Goal: Task Accomplishment & Management: Use online tool/utility

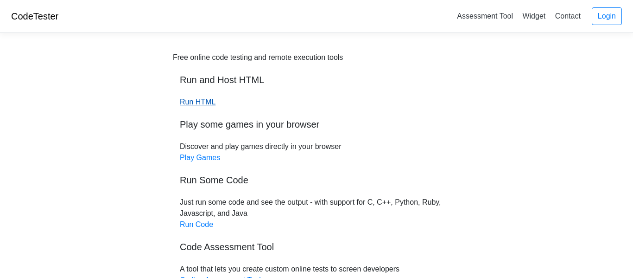
click at [200, 102] on link "Run HTML" at bounding box center [198, 102] width 36 height 8
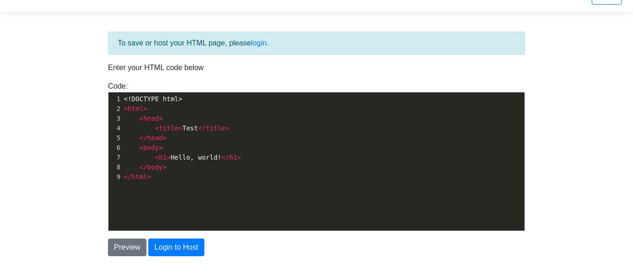
scroll to position [3, 0]
click at [176, 187] on div "xxxxxxxxxx 1 <!DOCTYPE html> 2 < html > 3 < head > 4 < title > Test </ title > …" at bounding box center [323, 168] width 430 height 152
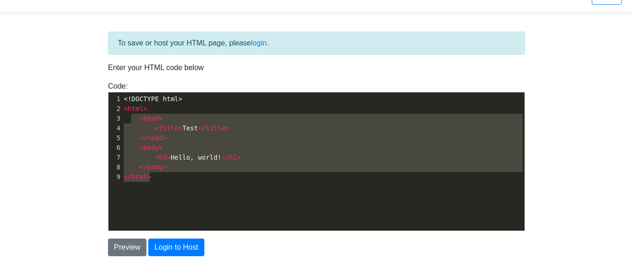
type textarea "<!DOCTYPE html> <html> <head> <title>Test</title> </head> <body> <h1>Hello, wor…"
drag, startPoint x: 182, startPoint y: 172, endPoint x: 110, endPoint y: 101, distance: 101.3
click at [122, 101] on div "1 <!DOCTYPE html> 2 < html > 3 < head > 4 < title > Test </ title > 5 </ head >…" at bounding box center [323, 138] width 403 height 88
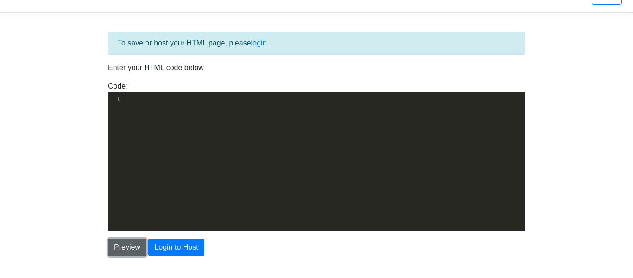
click at [134, 246] on button "Preview" at bounding box center [127, 247] width 38 height 18
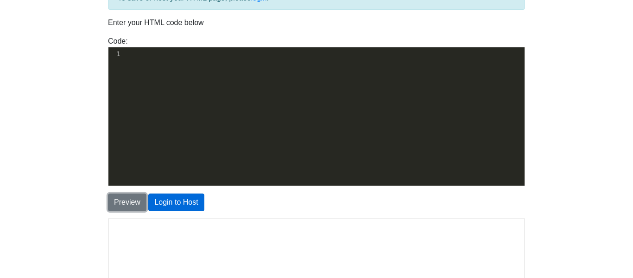
scroll to position [66, 0]
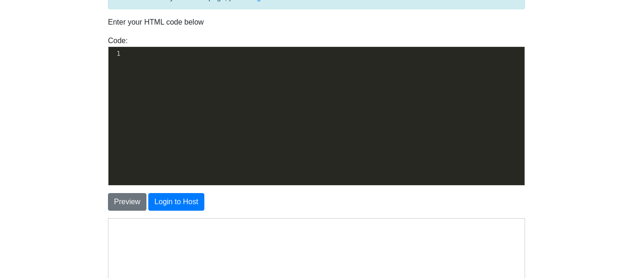
click at [201, 81] on div "​ x 1 ​" at bounding box center [323, 123] width 430 height 152
paste textarea "m/home"
type textarea "https://luna.amazon.com/home"
drag, startPoint x: 229, startPoint y: 58, endPoint x: 91, endPoint y: 45, distance: 138.3
click at [91, 45] on body "CodeTester Assessment Tool Widget Contact Login To save or host your HTML page,…" at bounding box center [316, 199] width 633 height 530
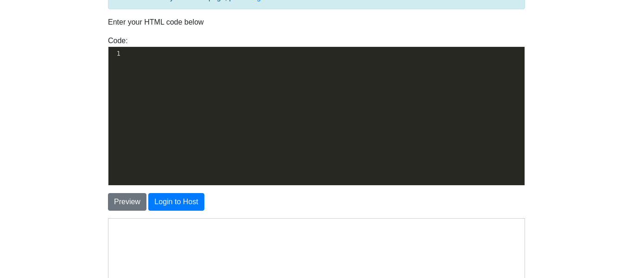
paste textarea "lank"
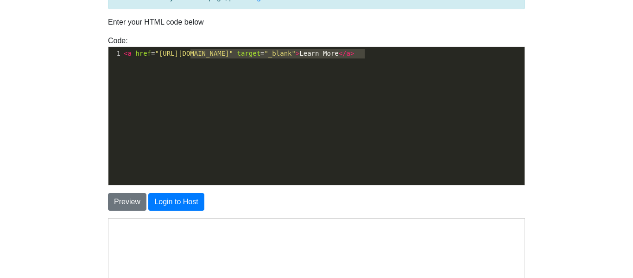
type textarea "en.wikipedia.org/wiki/Brown_bear" target="_blank"
drag, startPoint x: 365, startPoint y: 54, endPoint x: 186, endPoint y: 51, distance: 179.5
click at [186, 51] on span "< a href = "https://en.wikipedia.org/wiki/Brown_bear" target = "_blank" > Learn…" at bounding box center [239, 53] width 231 height 7
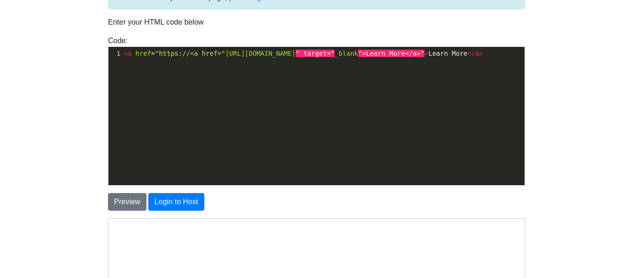
type textarea "<a href="https://<a href="https://en.wikipedia.org/wiki/Brown_bear" target="_bl…"
drag, startPoint x: 513, startPoint y: 54, endPoint x: 51, endPoint y: 46, distance: 462.8
click at [51, 46] on body "CodeTester Assessment Tool Widget Contact Login To save or host your HTML page,…" at bounding box center [316, 199] width 633 height 530
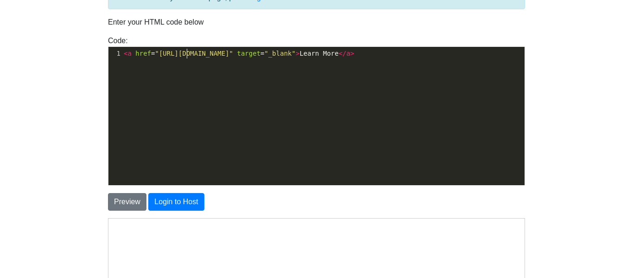
click at [186, 53] on span ""https://en.wikipedia.org/wiki/Brown_bear"" at bounding box center [194, 53] width 78 height 7
type textarea "https://en.wikipedia.org/wiki/Brown_bear" target="_blank"
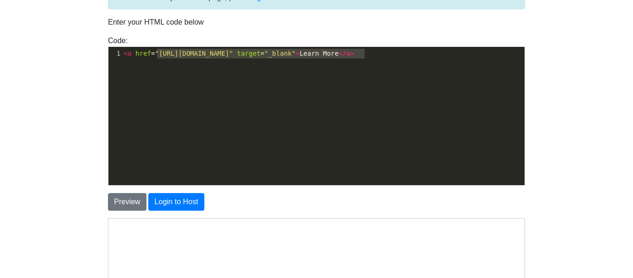
drag, startPoint x: 158, startPoint y: 54, endPoint x: 364, endPoint y: 52, distance: 206.3
click at [355, 52] on span "< a href = "https://en.wikipedia.org/wiki/Brown_bear" target = "_blank" > Learn…" at bounding box center [239, 53] width 231 height 7
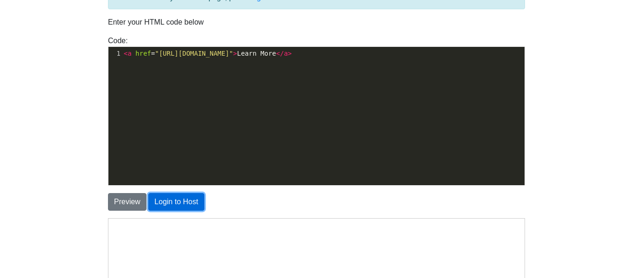
click at [160, 197] on button "Login to Host" at bounding box center [176, 202] width 56 height 18
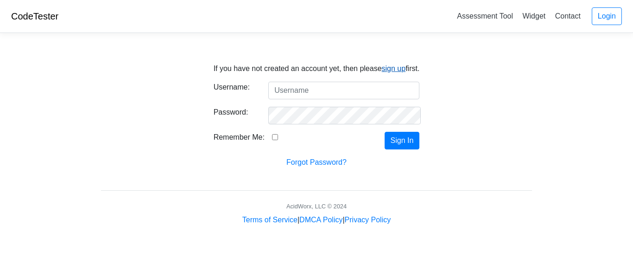
click at [397, 70] on link "sign up" at bounding box center [394, 68] width 24 height 8
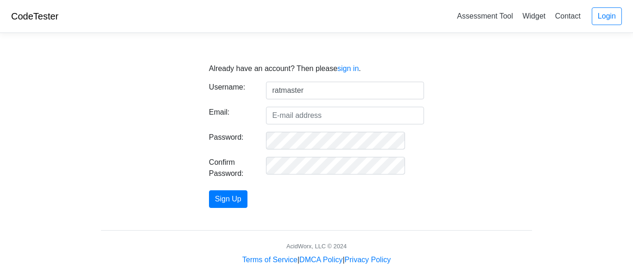
type input "ratmaster"
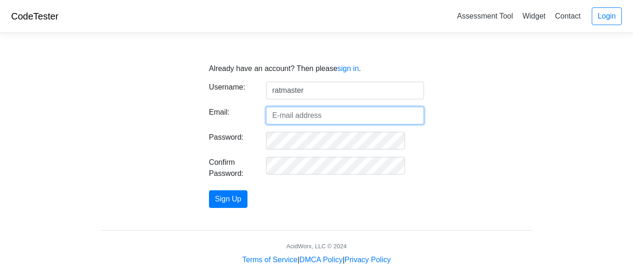
click at [343, 120] on input "Email:" at bounding box center [345, 116] width 158 height 18
type input "[EMAIL_ADDRESS][DOMAIN_NAME]"
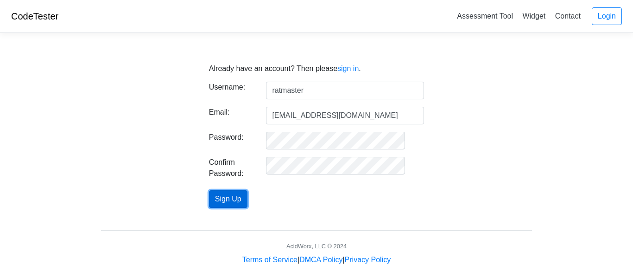
click at [236, 205] on button "Sign Up" at bounding box center [228, 199] width 38 height 18
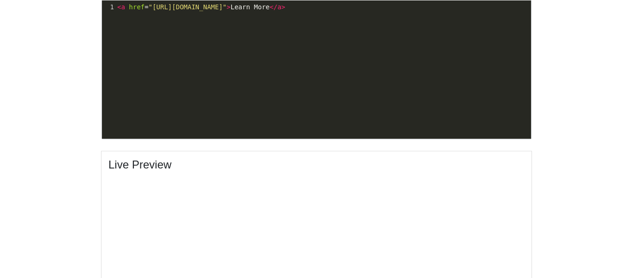
scroll to position [570, 0]
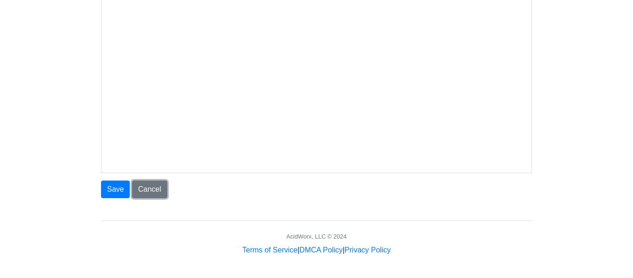
click at [137, 188] on link "Cancel" at bounding box center [149, 189] width 35 height 18
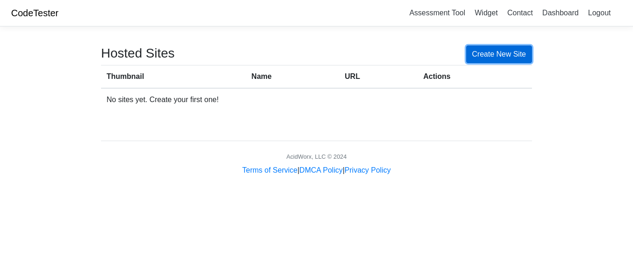
click at [482, 47] on link "Create New Site" at bounding box center [499, 54] width 66 height 18
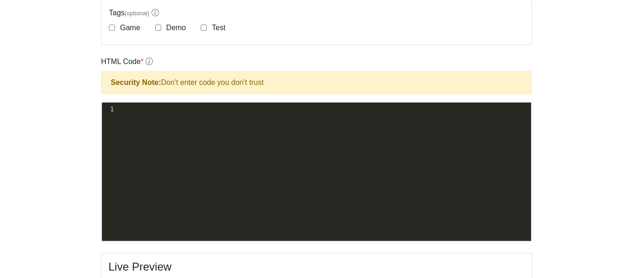
scroll to position [212, 0]
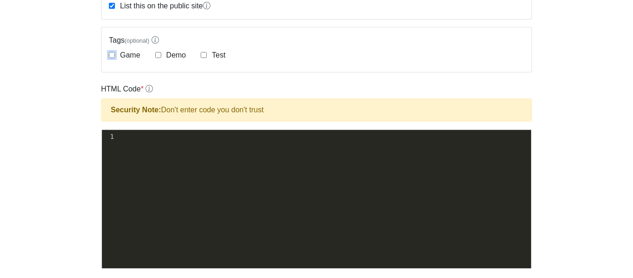
click at [109, 56] on input "Game" at bounding box center [112, 55] width 6 height 6
checkbox input "true"
click at [159, 154] on div "xxxxxxxxxx 1 ​" at bounding box center [323, 206] width 443 height 152
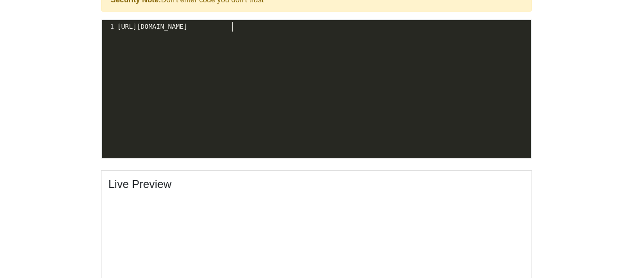
scroll to position [326, 0]
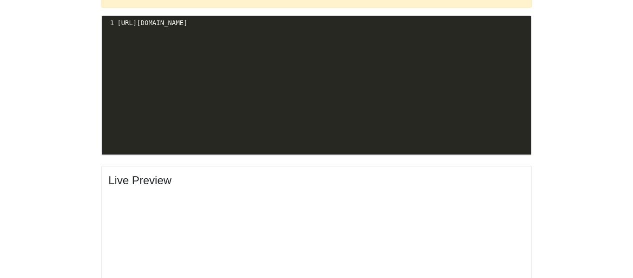
type textarea "ttps://www.xbox.com/en-us/play"
type textarea "https://www.xbox.com/en-us/play"
drag, startPoint x: 240, startPoint y: 28, endPoint x: 55, endPoint y: 26, distance: 185.0
click at [55, 26] on body "CodeTester Assessment Tool Widget Contact Dashboard Logout Create New Site Site…" at bounding box center [316, 72] width 633 height 796
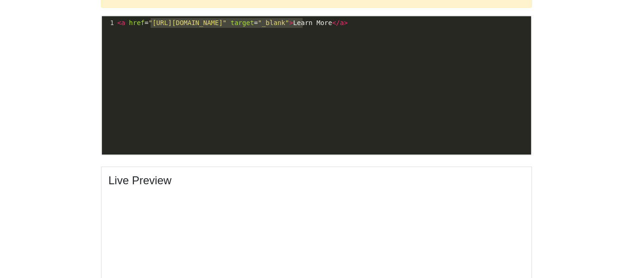
type textarea "https://en.wikipedia.org/wiki/Brown_bear"
drag, startPoint x: 151, startPoint y: 22, endPoint x: 299, endPoint y: 23, distance: 148.4
click at [227, 23] on span ""[URL][DOMAIN_NAME]"" at bounding box center [187, 22] width 78 height 7
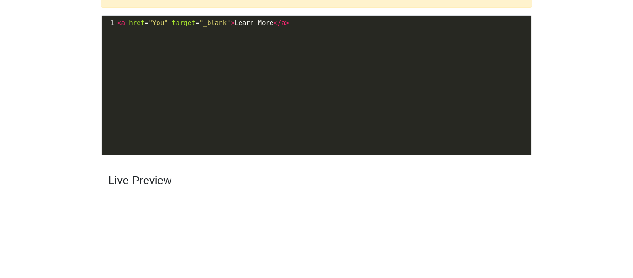
type textarea "Yout"
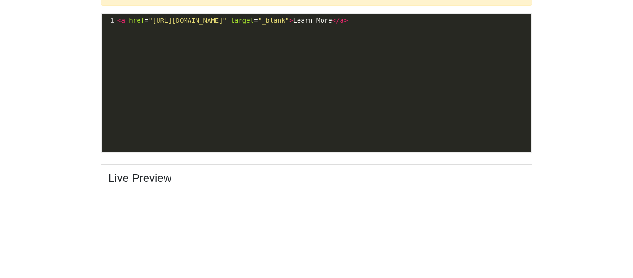
scroll to position [3, 0]
type textarea "target="_blank"
drag, startPoint x: 372, startPoint y: 19, endPoint x: 427, endPoint y: 22, distance: 54.8
click at [348, 22] on span "< a href = "https://www.xbox.com/en-us/play/games/fortnite/bt5p2x999vh2" target…" at bounding box center [232, 20] width 231 height 7
click at [384, 97] on div "x 1 < a href = "https://www.xbox.com/en-us/play/games/fortnite/bt5p2x999vh2" > …" at bounding box center [323, 90] width 443 height 152
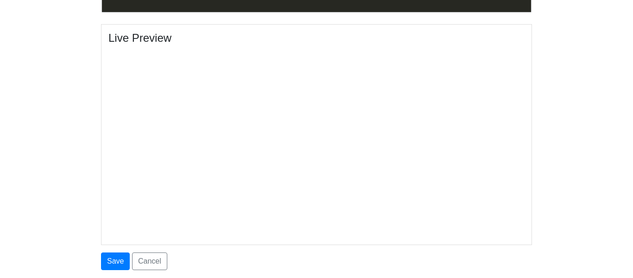
scroll to position [469, 0]
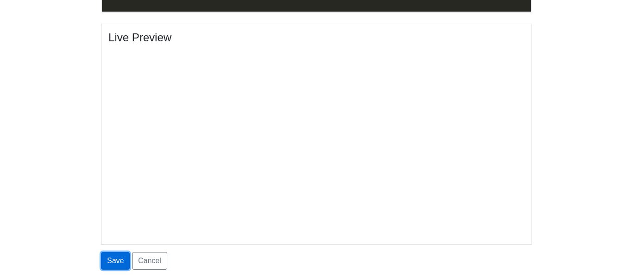
click at [124, 262] on button "Save" at bounding box center [115, 261] width 29 height 18
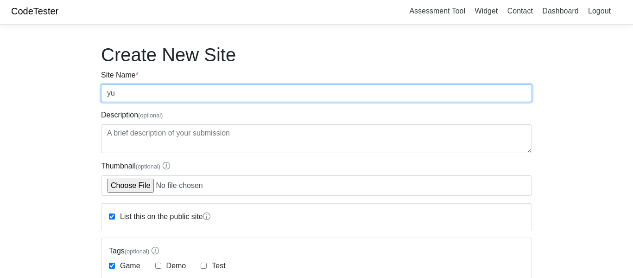
scroll to position [540, 0]
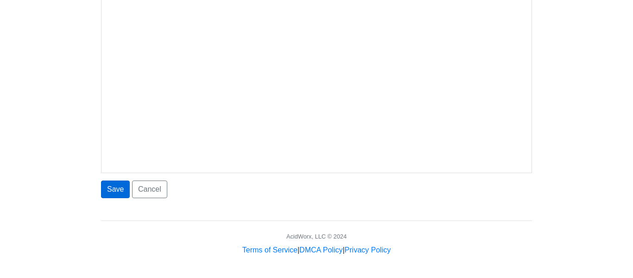
type input "yu"
click at [118, 183] on button "Save" at bounding box center [115, 189] width 29 height 18
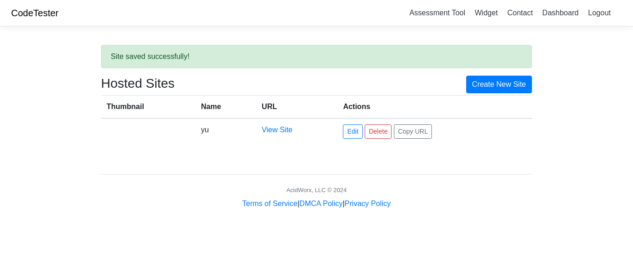
click at [296, 105] on th "URL" at bounding box center [297, 106] width 82 height 23
